Goal: Navigation & Orientation: Understand site structure

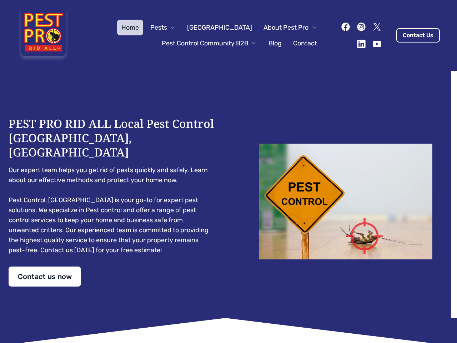
click at [228, 171] on div "PEST PRO RID ALL Local Pest Control [GEOGRAPHIC_DATA], [GEOGRAPHIC_DATA] Our ex…" at bounding box center [229, 201] width 440 height 170
click at [167, 27] on span "Pests" at bounding box center [158, 27] width 17 height 10
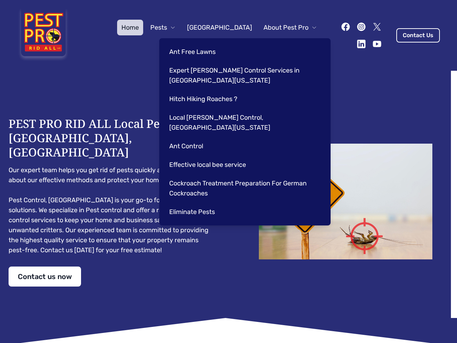
click at [283, 27] on span "About Pest Pro" at bounding box center [285, 27] width 45 height 10
click at [202, 43] on div "Ant Free Lawns Expert [PERSON_NAME] Control Services in [GEOGRAPHIC_DATA] [US_S…" at bounding box center [244, 131] width 171 height 187
